Goal: Participate in discussion: Engage in conversation with other users on a specific topic

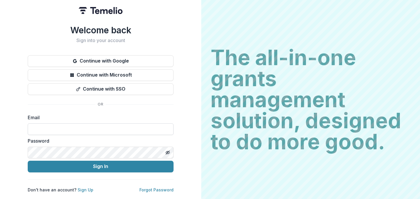
click at [87, 123] on input at bounding box center [101, 129] width 146 height 12
type input "**********"
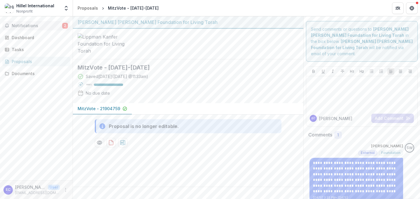
click at [52, 24] on span "Notifications" at bounding box center [37, 25] width 50 height 5
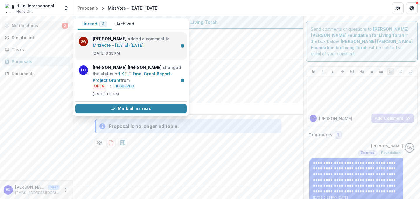
click at [133, 43] on link "MitzVote - [DATE]-[DATE]" at bounding box center [118, 45] width 51 height 5
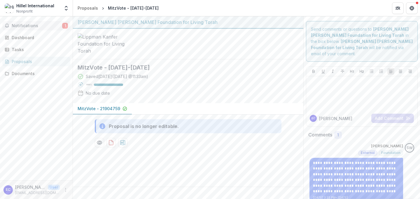
click at [35, 27] on span "Notifications" at bounding box center [37, 25] width 50 height 5
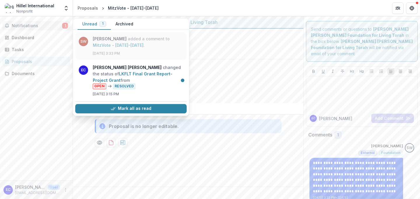
click at [138, 43] on link "MitzVote - [DATE]-[DATE]" at bounding box center [118, 45] width 51 height 5
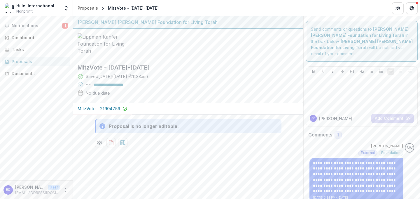
scroll to position [0, 0]
click at [343, 85] on div at bounding box center [361, 92] width 106 height 29
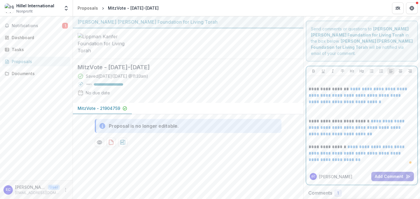
scroll to position [0, 0]
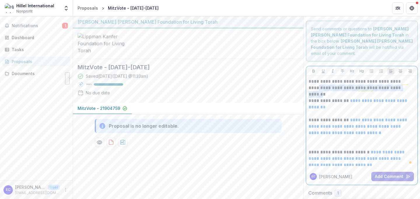
drag, startPoint x: 399, startPoint y: 75, endPoint x: 388, endPoint y: 83, distance: 13.8
click at [388, 83] on p "**********" at bounding box center [360, 84] width 105 height 13
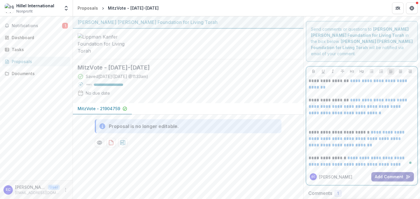
click at [392, 172] on button "Add Comment" at bounding box center [392, 176] width 43 height 9
